Goal: Find specific page/section: Find specific page/section

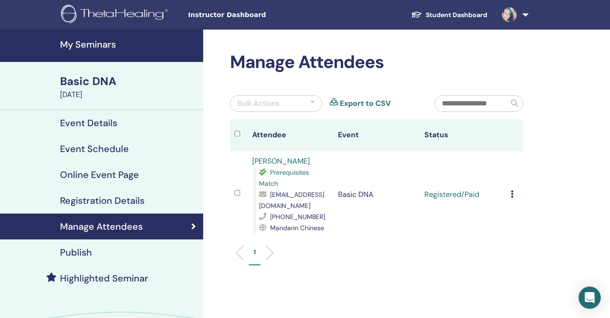
click at [267, 251] on li at bounding box center [266, 253] width 16 height 16
click at [237, 253] on li at bounding box center [243, 253] width 16 height 16
click at [121, 225] on h4 "Manage Attendees" at bounding box center [101, 226] width 83 height 11
click at [93, 43] on h4 "My Seminars" at bounding box center [129, 44] width 138 height 11
